Goal: Complete application form

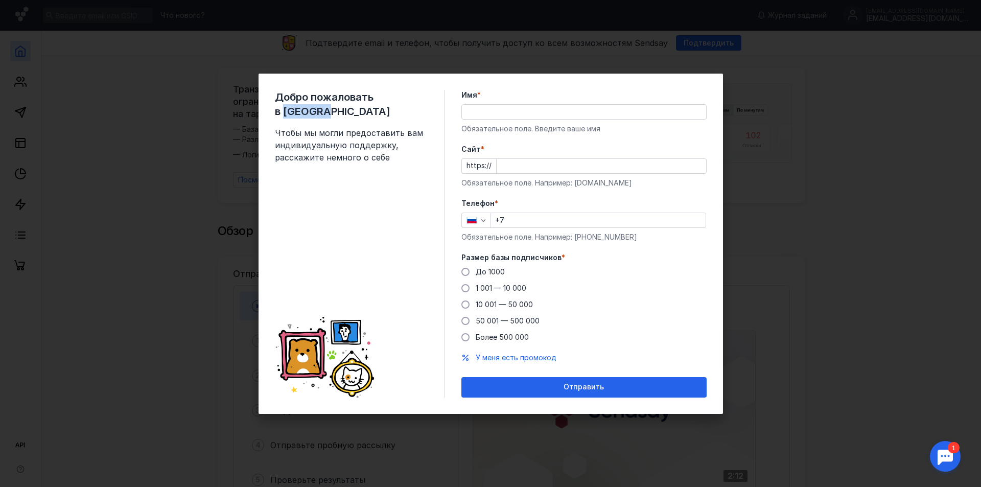
drag, startPoint x: 392, startPoint y: 100, endPoint x: 424, endPoint y: 102, distance: 32.8
click at [424, 102] on span "Добро пожаловать в [GEOGRAPHIC_DATA]" at bounding box center [351, 104] width 153 height 29
copy span "Sendsay"
click at [520, 113] on input "Имя *" at bounding box center [584, 112] width 244 height 14
type input "[PERSON_NAME]"
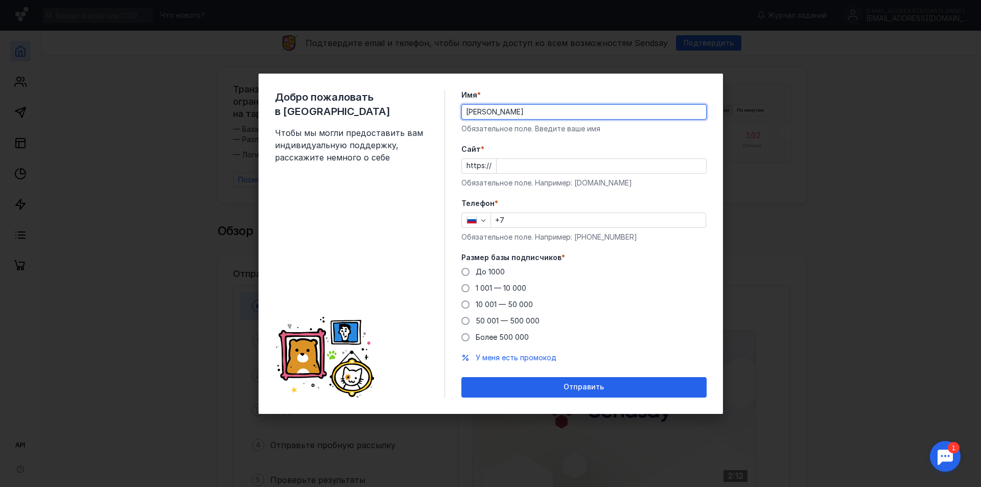
click at [524, 167] on input "Cайт *" at bounding box center [600, 166] width 209 height 14
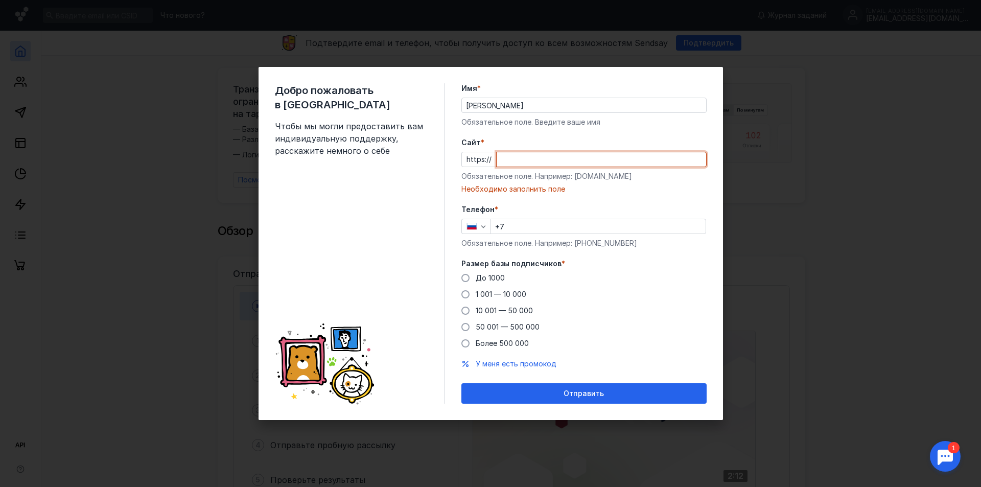
paste input "[DOMAIN_NAME][URL]"
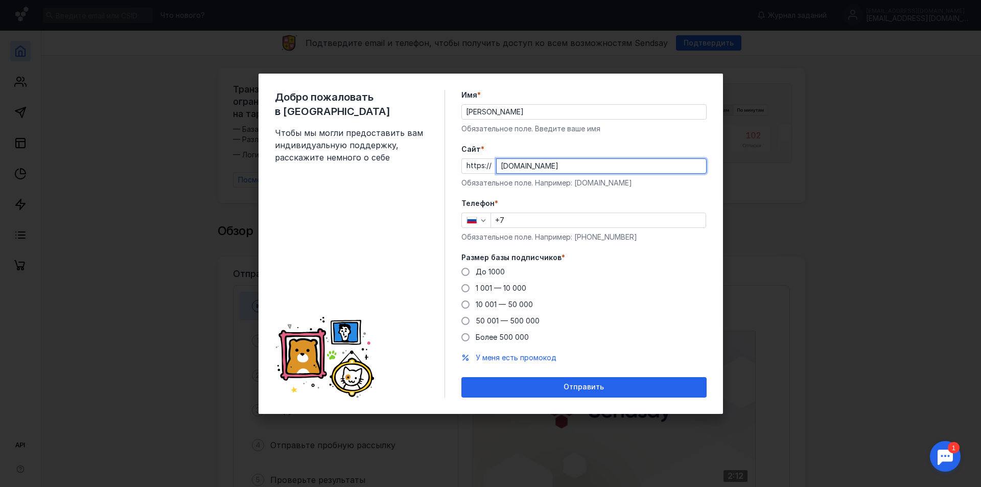
type input "[DOMAIN_NAME]"
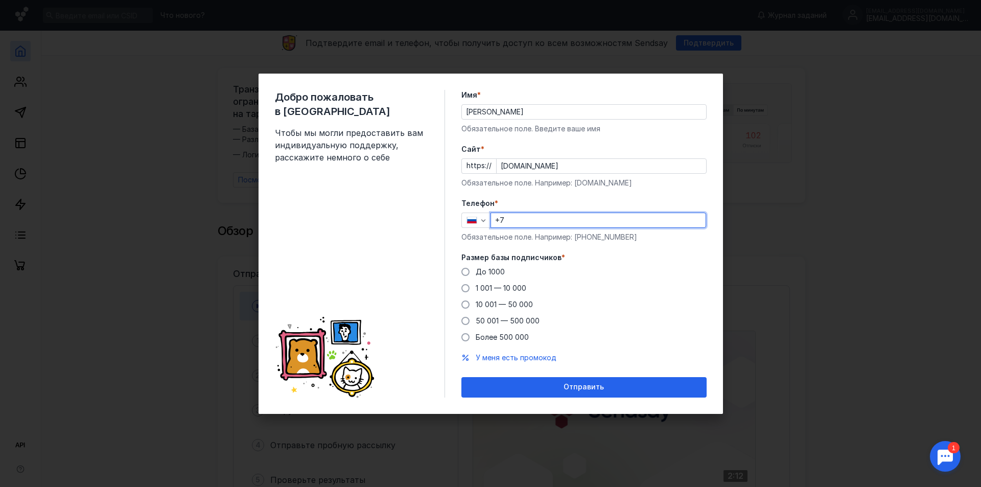
click at [542, 219] on input "+7" at bounding box center [598, 220] width 215 height 14
type input "[PHONE_NUMBER]"
click at [468, 272] on span at bounding box center [465, 272] width 8 height 8
click at [0, 0] on input "До 1000" at bounding box center [0, 0] width 0 height 0
click at [602, 388] on span "Отправить" at bounding box center [583, 387] width 40 height 9
